Goal: Task Accomplishment & Management: Manage account settings

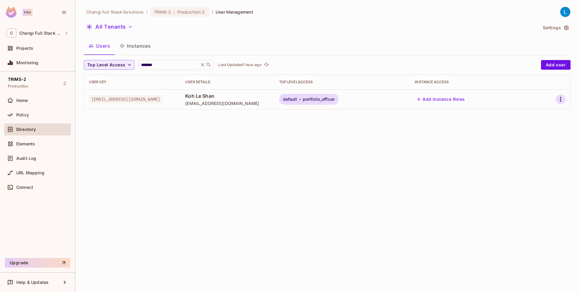
click at [560, 98] on icon "button" at bounding box center [560, 99] width 7 height 7
click at [343, 40] on div at bounding box center [289, 146] width 579 height 292
click at [186, 14] on span "Production" at bounding box center [189, 12] width 24 height 6
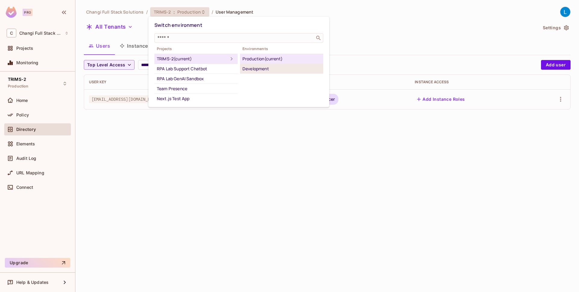
click at [265, 68] on div "Development" at bounding box center [281, 68] width 78 height 7
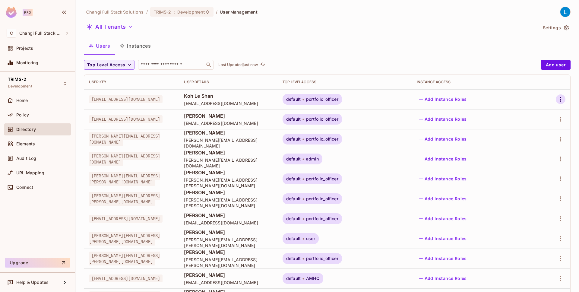
click at [561, 99] on icon "button" at bounding box center [560, 99] width 7 height 7
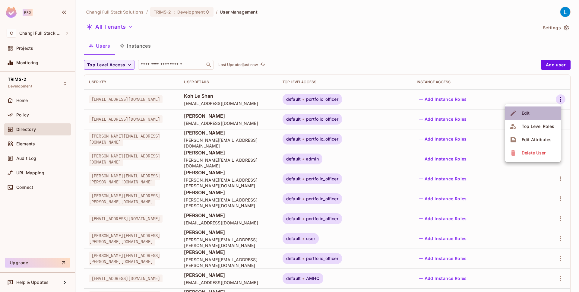
click at [537, 113] on li "Edit" at bounding box center [532, 112] width 56 height 13
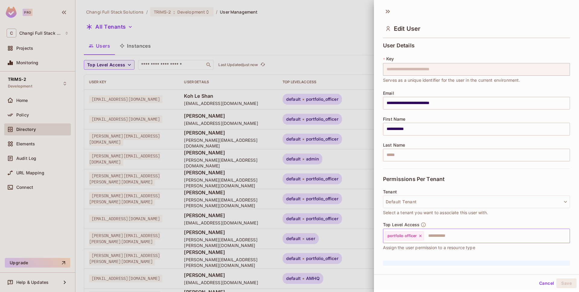
click at [419, 236] on icon at bounding box center [420, 236] width 4 height 4
click at [419, 236] on input "text" at bounding box center [471, 236] width 174 height 12
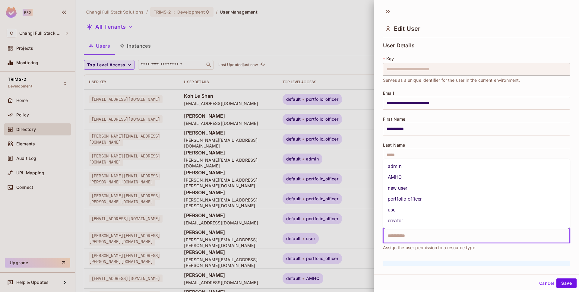
click at [409, 176] on li "AMHQ" at bounding box center [476, 177] width 187 height 11
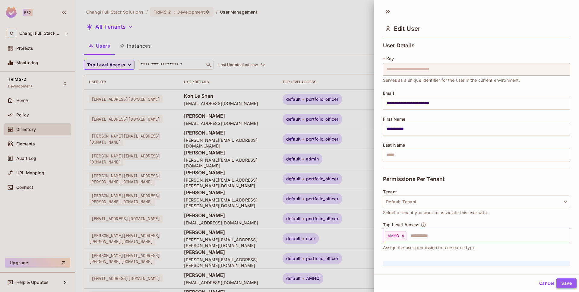
click at [570, 282] on button "Save" at bounding box center [566, 283] width 20 height 10
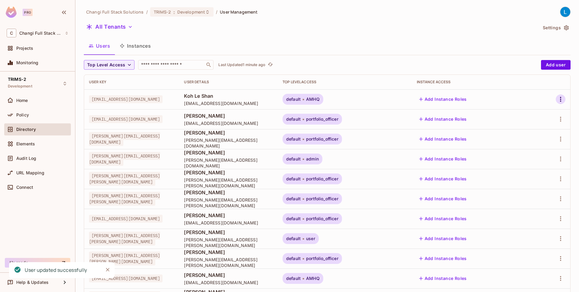
click at [563, 100] on icon "button" at bounding box center [560, 99] width 7 height 7
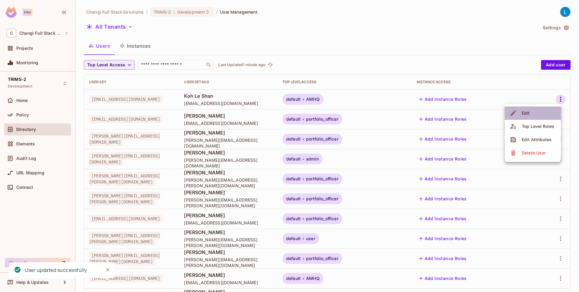
click at [529, 114] on span "Edit" at bounding box center [525, 113] width 12 height 10
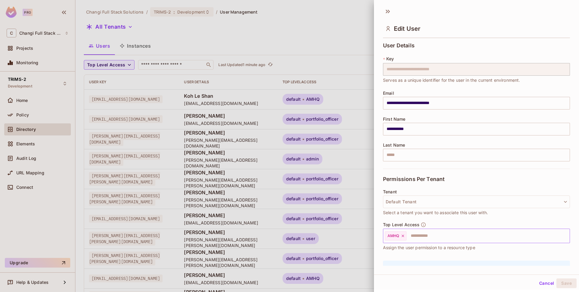
click at [403, 235] on icon at bounding box center [402, 236] width 4 height 4
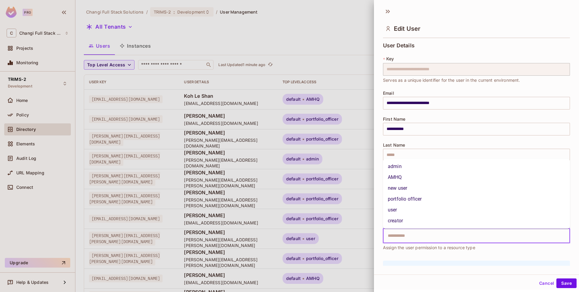
click at [403, 235] on input "text" at bounding box center [471, 236] width 174 height 12
click at [413, 198] on li "portfolio officer" at bounding box center [476, 198] width 187 height 11
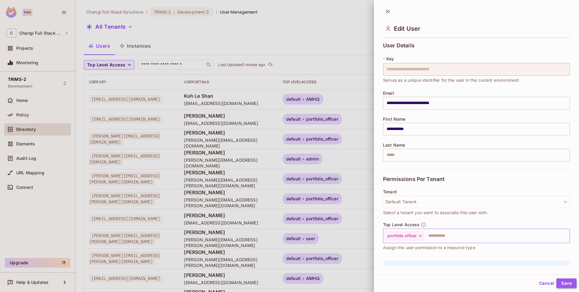
click at [568, 282] on button "Save" at bounding box center [566, 283] width 20 height 10
